Goal: Task Accomplishment & Management: Manage account settings

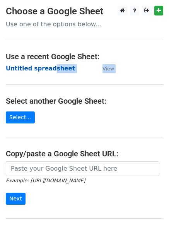
click at [33, 69] on strong "Untitled spreadsheet" at bounding box center [40, 68] width 69 height 7
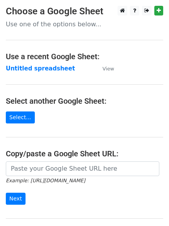
click at [88, 74] on main "Choose a Google Sheet Use one of the options below... Use a recent Google Sheet…" at bounding box center [84, 126] width 169 height 241
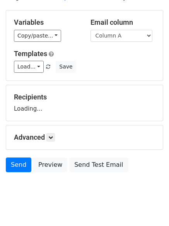
scroll to position [44, 0]
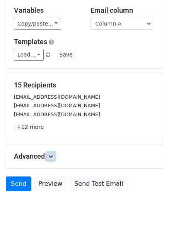
click at [52, 158] on icon at bounding box center [50, 156] width 5 height 5
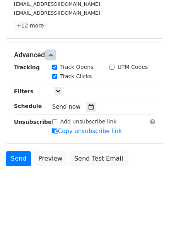
scroll to position [147, 0]
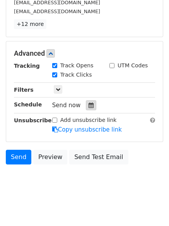
click at [89, 107] on icon at bounding box center [91, 105] width 5 height 5
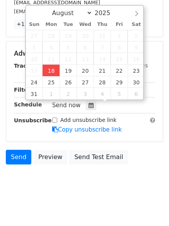
type input "2025-08-18 14:46"
type input "02"
type input "46"
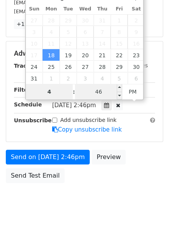
type input "4"
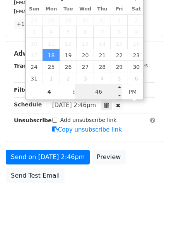
type input "2025-08-18 16:46"
type input "04"
click at [100, 94] on input "46" at bounding box center [98, 92] width 47 height 16
type input "00"
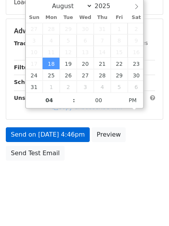
type input "2025-08-18 16:00"
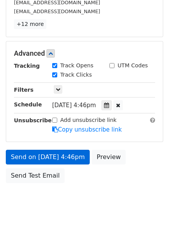
click at [60, 138] on div "Advanced Tracking Track Opens UTM Codes Track Clicks Filters Only include sprea…" at bounding box center [84, 91] width 157 height 100
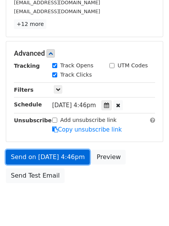
click at [60, 158] on link "Send on Aug 18 at 4:46pm" at bounding box center [48, 157] width 84 height 15
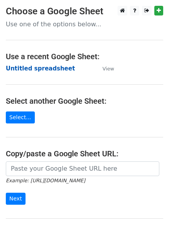
click at [57, 68] on strong "Untitled spreadsheet" at bounding box center [40, 68] width 69 height 7
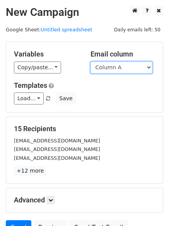
click at [119, 69] on select "Column A Column B Column C" at bounding box center [122, 68] width 62 height 12
select select "Column B"
click at [91, 62] on select "Column A Column B Column C" at bounding box center [122, 68] width 62 height 12
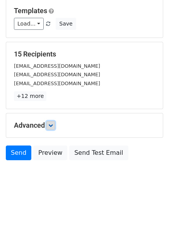
click at [53, 125] on icon at bounding box center [50, 125] width 5 height 5
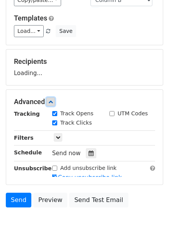
scroll to position [90, 0]
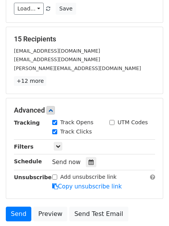
click at [84, 134] on label "Track Clicks" at bounding box center [76, 132] width 32 height 8
click at [57, 134] on input "Track Clicks" at bounding box center [54, 131] width 5 height 5
click at [70, 134] on label "Track Clicks" at bounding box center [76, 132] width 32 height 8
click at [57, 134] on input "Track Clicks" at bounding box center [54, 131] width 5 height 5
checkbox input "true"
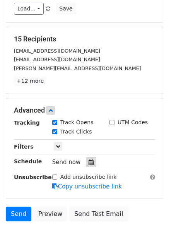
click at [89, 162] on icon at bounding box center [91, 162] width 5 height 5
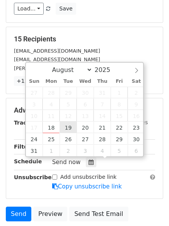
type input "2025-08-19 12:00"
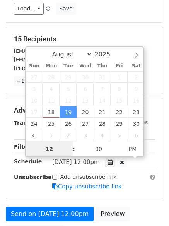
scroll to position [0, 0]
type input "5"
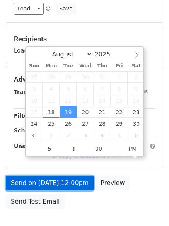
type input "2025-08-19 17:00"
click at [65, 178] on link "Send on Aug 19 at 12:00pm" at bounding box center [50, 183] width 88 height 15
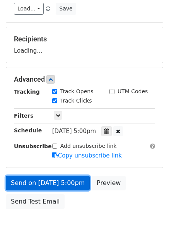
click at [62, 185] on link "Send on Aug 19 at 5:00pm" at bounding box center [48, 183] width 84 height 15
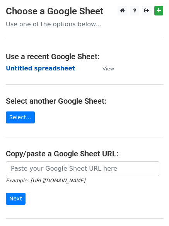
click at [50, 70] on strong "Untitled spreadsheet" at bounding box center [40, 68] width 69 height 7
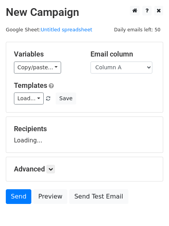
select select "Column C"
click at [91, 62] on select "Column A Column B Column C" at bounding box center [122, 68] width 62 height 12
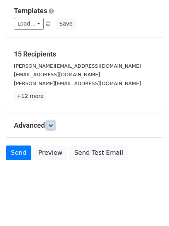
click at [53, 125] on icon at bounding box center [50, 125] width 5 height 5
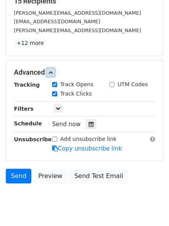
scroll to position [130, 0]
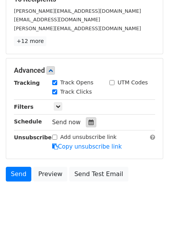
click at [90, 124] on div at bounding box center [91, 122] width 10 height 10
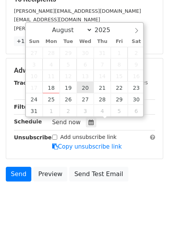
type input "2025-08-20 12:00"
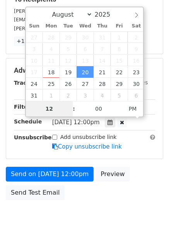
type input "6"
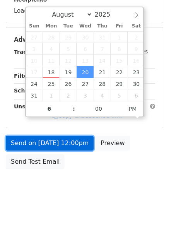
type input "2025-08-20 18:00"
click at [71, 144] on link "Send on Aug 20 at 12:00pm" at bounding box center [50, 143] width 88 height 15
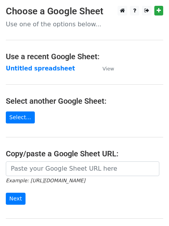
click at [41, 73] on main "Choose a Google Sheet Use one of the options below... Use a recent Google Sheet…" at bounding box center [84, 126] width 169 height 241
click at [45, 71] on strong "Untitled spreadsheet" at bounding box center [40, 68] width 69 height 7
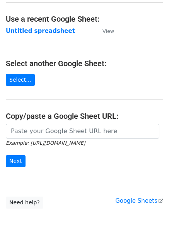
scroll to position [82, 0]
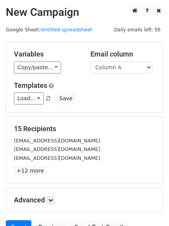
click at [57, 171] on p "+12 more" at bounding box center [84, 171] width 141 height 10
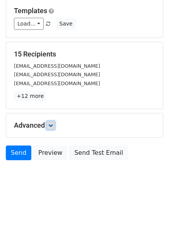
click at [55, 126] on link at bounding box center [51, 125] width 9 height 9
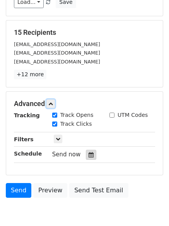
scroll to position [124, 0]
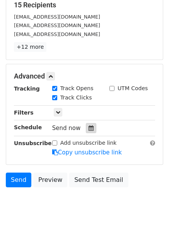
click at [89, 126] on icon at bounding box center [91, 128] width 5 height 5
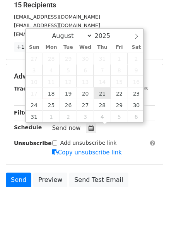
type input "2025-08-21 12:00"
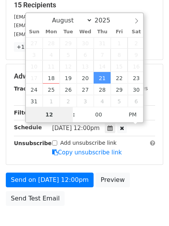
type input "7"
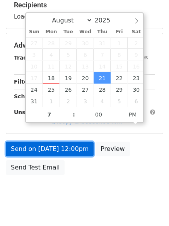
type input "2025-08-21 19:00"
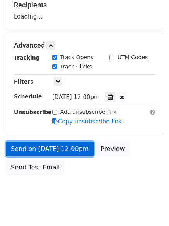
click at [72, 153] on link "Send on Aug 21 at 12:00pm" at bounding box center [50, 149] width 88 height 15
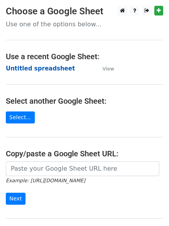
click at [60, 67] on strong "Untitled spreadsheet" at bounding box center [40, 68] width 69 height 7
click at [119, 67] on main "Choose a Google Sheet Use one of the options below... Use a recent Google Sheet…" at bounding box center [84, 126] width 169 height 241
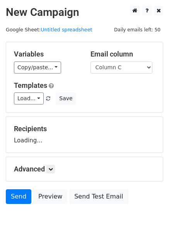
click at [91, 62] on select "Column A Column B Column C" at bounding box center [122, 68] width 62 height 12
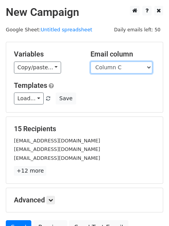
click at [113, 66] on select "Column A Column B Column C" at bounding box center [122, 68] width 62 height 12
select select "Column B"
click at [91, 62] on select "Column A Column B Column C" at bounding box center [122, 68] width 62 height 12
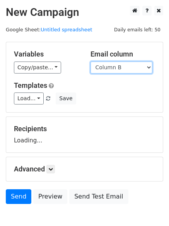
scroll to position [44, 0]
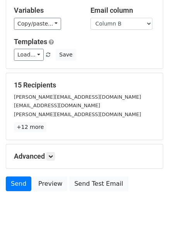
click at [46, 129] on p "+12 more" at bounding box center [84, 127] width 141 height 10
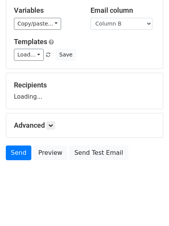
click at [57, 121] on div "Advanced Tracking Track Opens UTM Codes Track Clicks Filters Only include sprea…" at bounding box center [84, 126] width 157 height 24
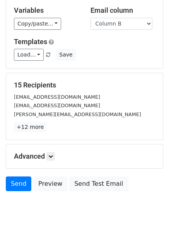
click at [53, 152] on div "Advanced Tracking Track Opens UTM Codes Track Clicks Filters Only include sprea…" at bounding box center [84, 157] width 157 height 24
click at [53, 155] on icon at bounding box center [50, 156] width 5 height 5
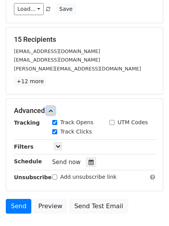
scroll to position [140, 0]
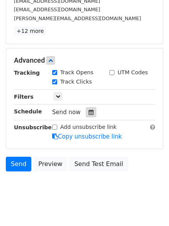
click at [89, 112] on icon at bounding box center [91, 112] width 5 height 5
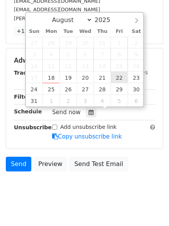
type input "[DATE] 12:00"
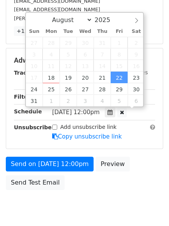
scroll to position [0, 0]
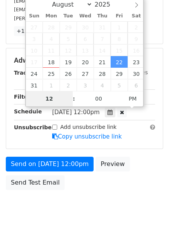
type input "8"
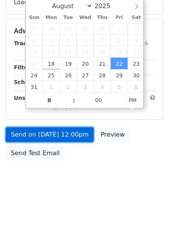
type input "[DATE] 20:00"
click at [79, 138] on link "Send on [DATE] 12:00pm" at bounding box center [50, 135] width 88 height 15
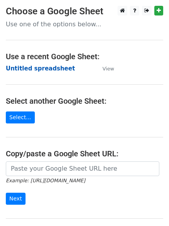
click at [33, 70] on strong "Untitled spreadsheet" at bounding box center [40, 68] width 69 height 7
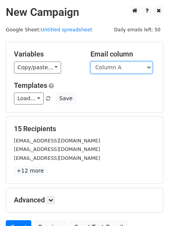
click at [110, 65] on select "Column A Column B Column C" at bounding box center [122, 68] width 62 height 12
select select "Column C"
click at [91, 62] on select "Column A Column B Column C" at bounding box center [122, 68] width 62 height 12
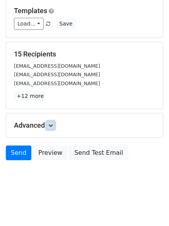
click at [53, 121] on link at bounding box center [51, 125] width 9 height 9
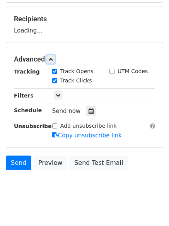
scroll to position [111, 0]
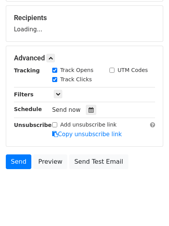
click at [81, 84] on label "Track Clicks" at bounding box center [76, 80] width 32 height 8
click at [57, 82] on input "Track Clicks" at bounding box center [54, 79] width 5 height 5
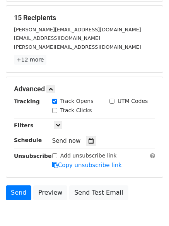
click at [76, 110] on label "Track Clicks" at bounding box center [76, 111] width 32 height 8
click at [57, 110] on input "Track Clicks" at bounding box center [54, 110] width 5 height 5
checkbox input "true"
click at [86, 142] on div at bounding box center [91, 141] width 10 height 10
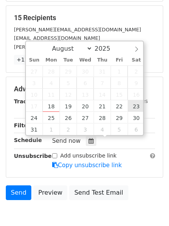
type input "2025-08-23 12:00"
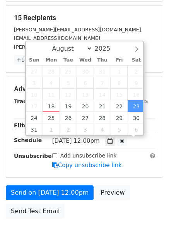
scroll to position [0, 0]
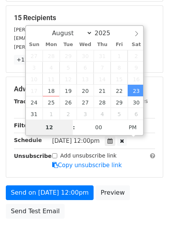
type input "9"
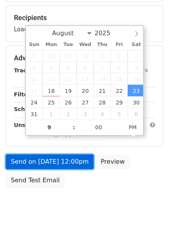
type input "2025-08-23 21:00"
click at [81, 159] on link "Send on Aug 23 at 12:00pm" at bounding box center [50, 162] width 88 height 15
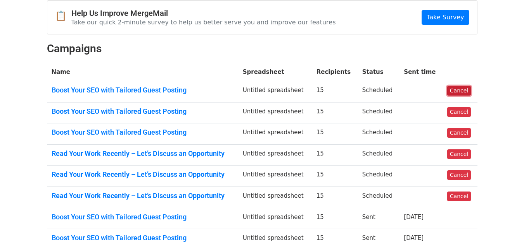
click at [463, 89] on link "Cancel" at bounding box center [459, 91] width 24 height 10
click at [452, 112] on link "Cancel" at bounding box center [459, 112] width 24 height 10
click at [457, 131] on link "Cancel" at bounding box center [459, 133] width 24 height 10
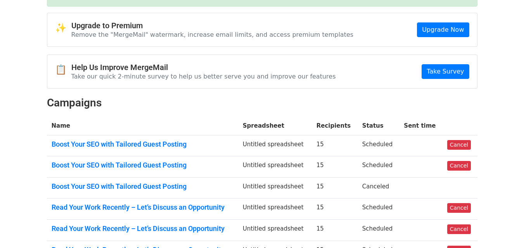
scroll to position [116, 0]
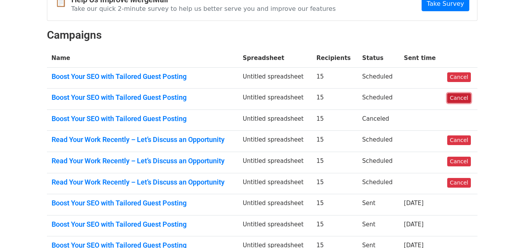
click at [460, 100] on link "Cancel" at bounding box center [459, 98] width 24 height 10
click at [454, 76] on link "Cancel" at bounding box center [459, 77] width 24 height 10
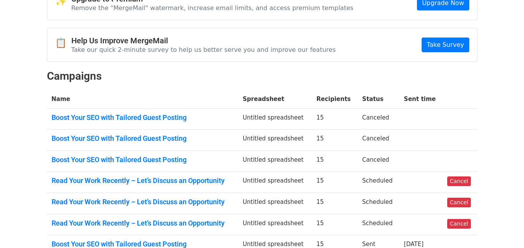
scroll to position [194, 0]
